Goal: Information Seeking & Learning: Learn about a topic

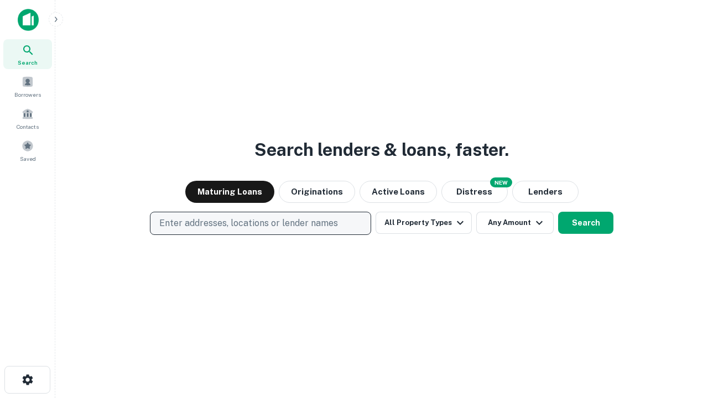
click at [260, 223] on p "Enter addresses, locations or lender names" at bounding box center [248, 223] width 179 height 13
type input "**********"
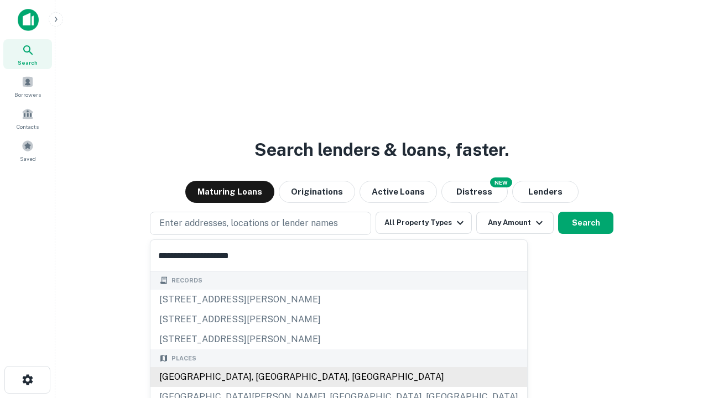
click at [264, 377] on div "[GEOGRAPHIC_DATA], [GEOGRAPHIC_DATA], [GEOGRAPHIC_DATA]" at bounding box center [338, 377] width 377 height 20
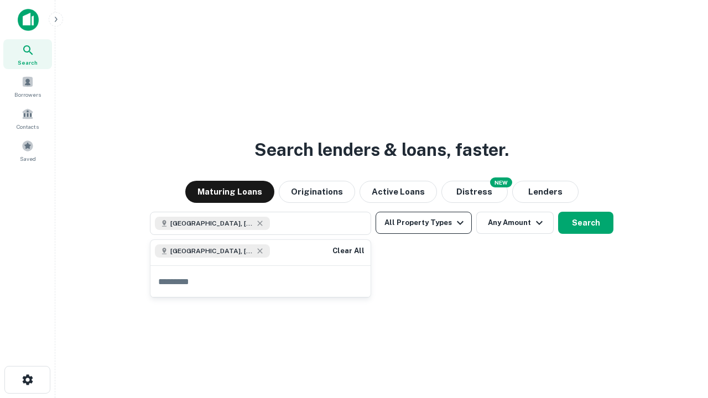
click at [424, 223] on button "All Property Types" at bounding box center [424, 223] width 96 height 22
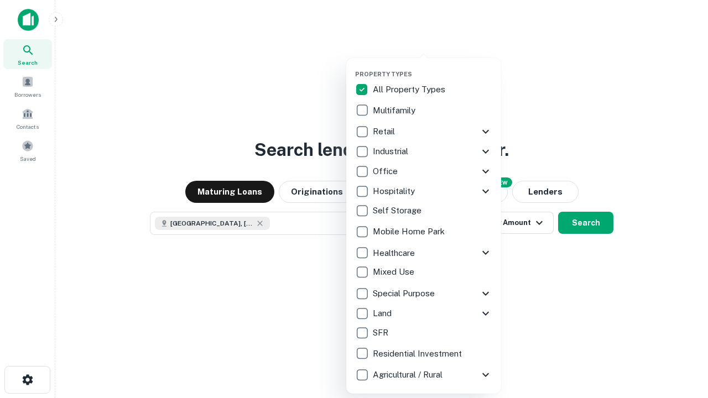
click at [433, 67] on button "button" at bounding box center [432, 67] width 155 height 1
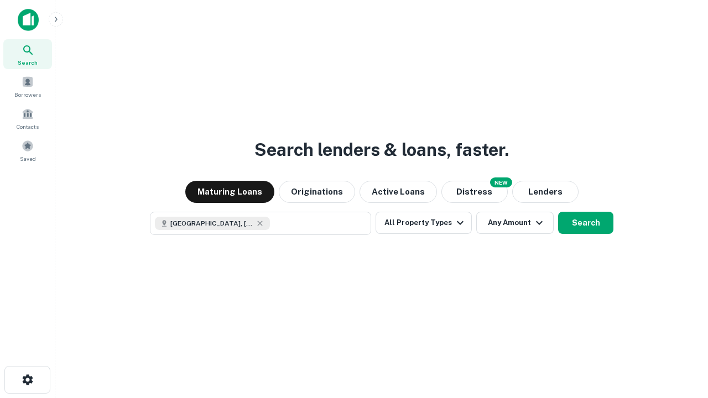
scroll to position [18, 0]
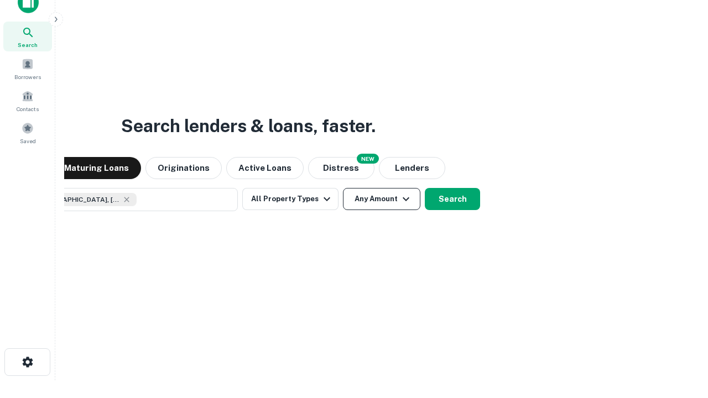
click at [343, 188] on button "Any Amount" at bounding box center [381, 199] width 77 height 22
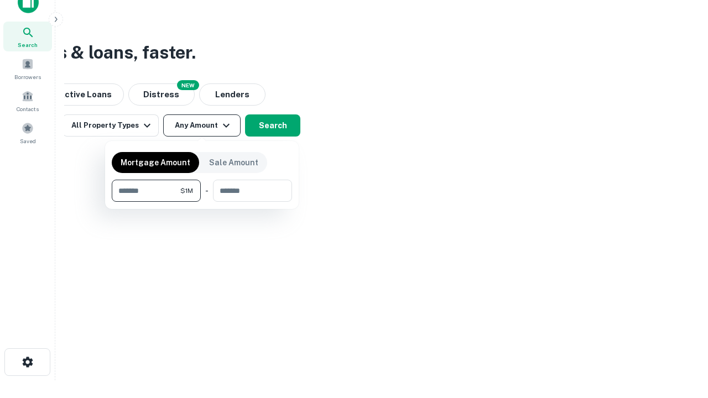
type input "*******"
click at [202, 202] on button "button" at bounding box center [202, 202] width 180 height 1
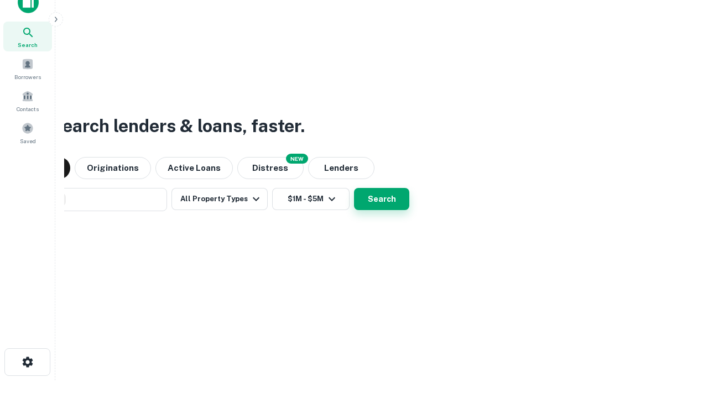
click at [354, 188] on button "Search" at bounding box center [381, 199] width 55 height 22
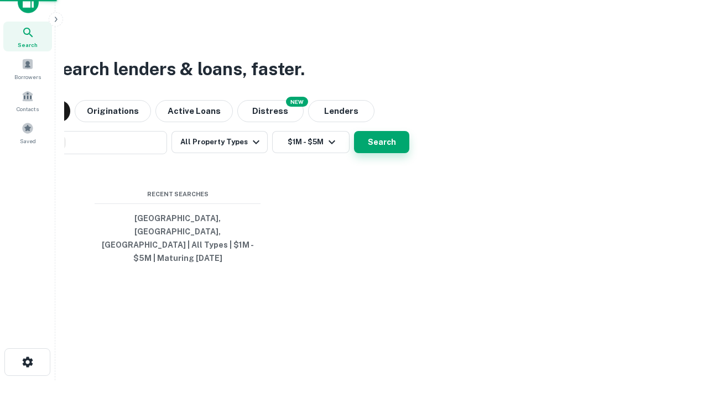
scroll to position [36, 313]
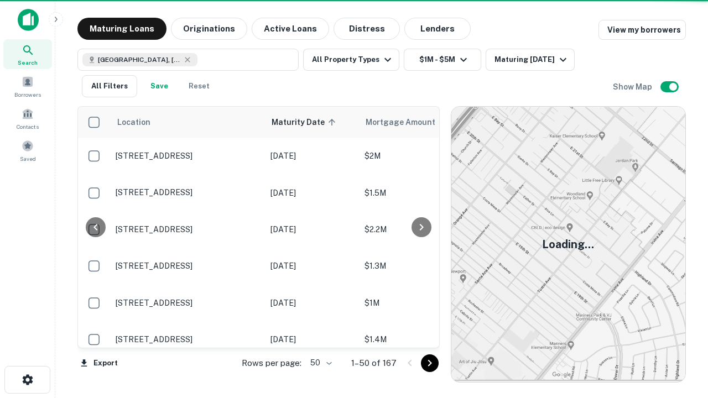
scroll to position [0, 0]
